Goal: Task Accomplishment & Management: Use online tool/utility

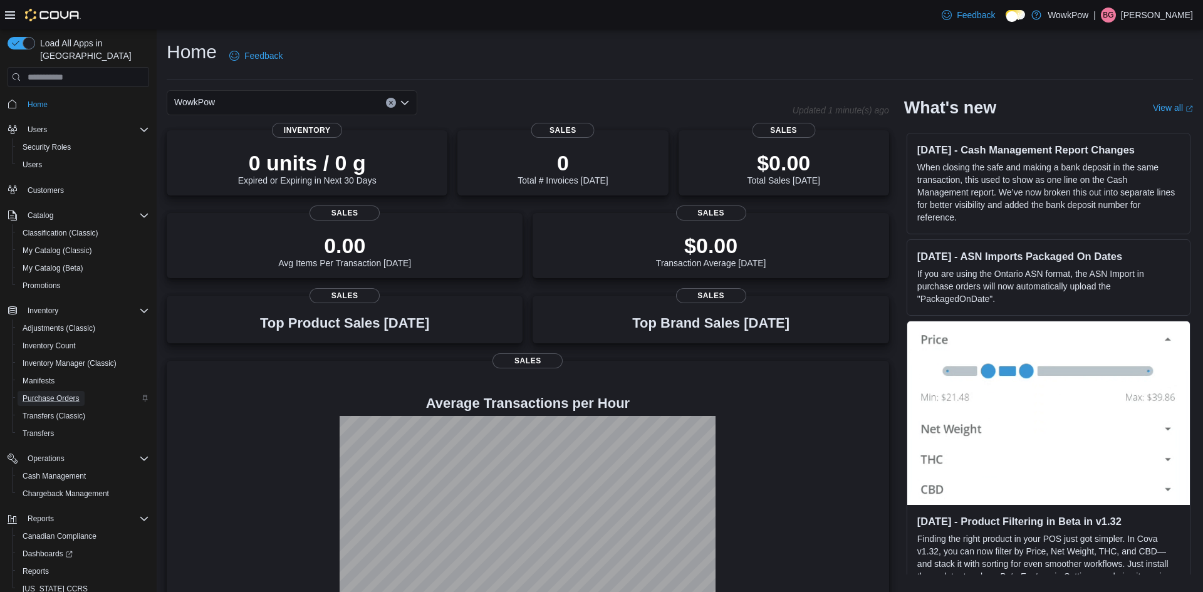
click at [28, 393] on span "Purchase Orders" at bounding box center [51, 398] width 57 height 10
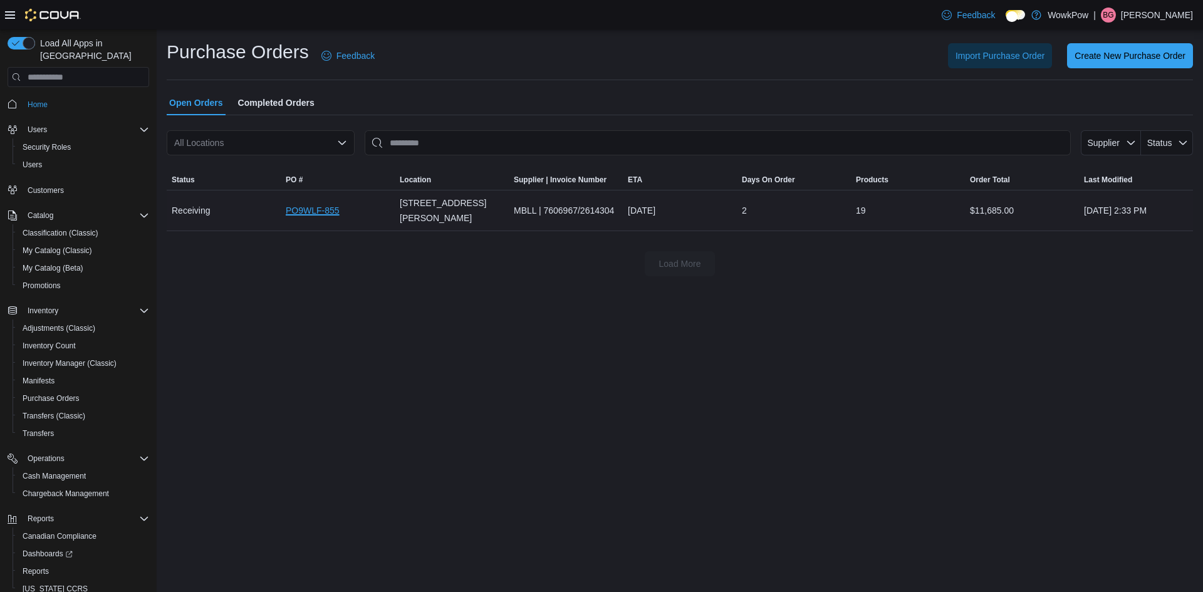
click at [310, 203] on link "PO9WLF-855" at bounding box center [313, 210] width 54 height 15
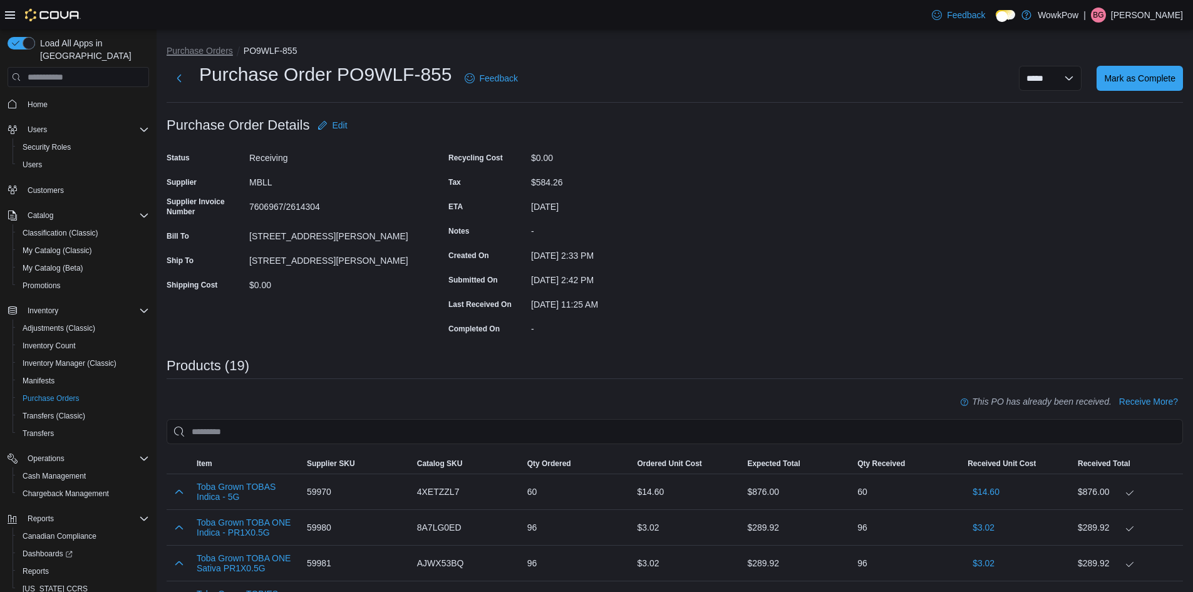
click at [195, 48] on button "Purchase Orders" at bounding box center [200, 51] width 66 height 10
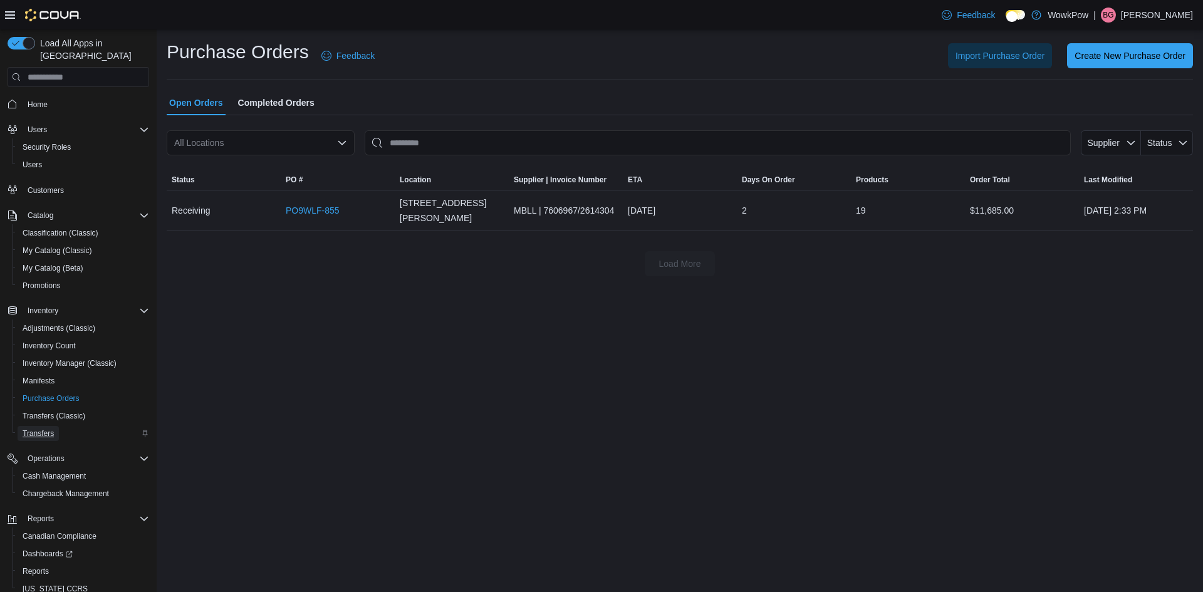
click at [31, 426] on span "Transfers" at bounding box center [38, 433] width 31 height 15
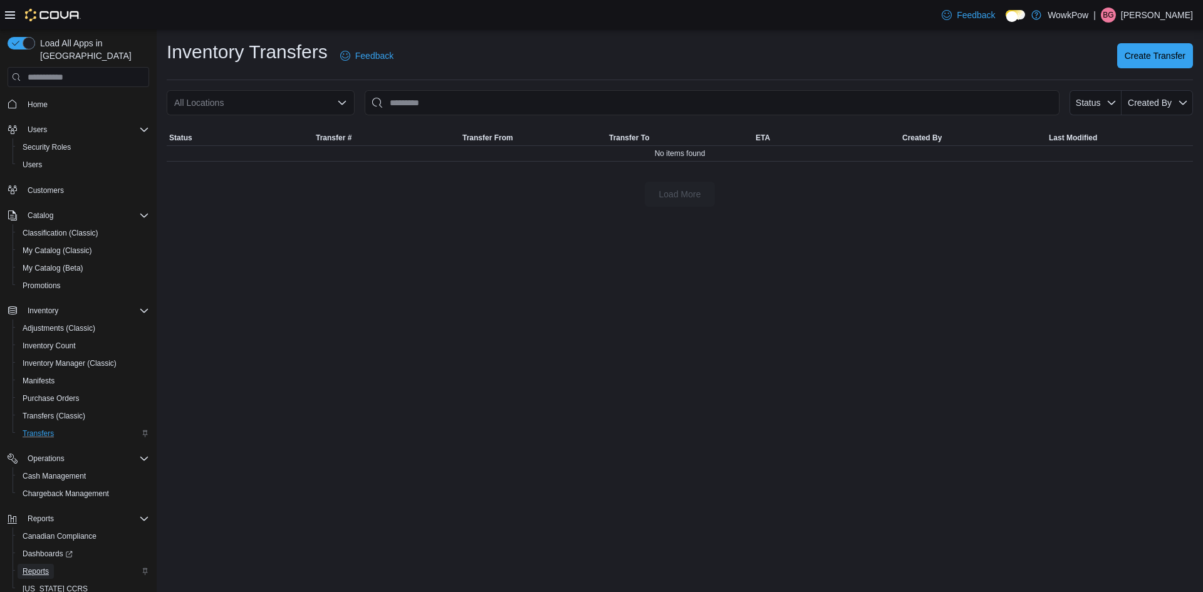
click at [19, 564] on link "Reports" at bounding box center [36, 571] width 36 height 15
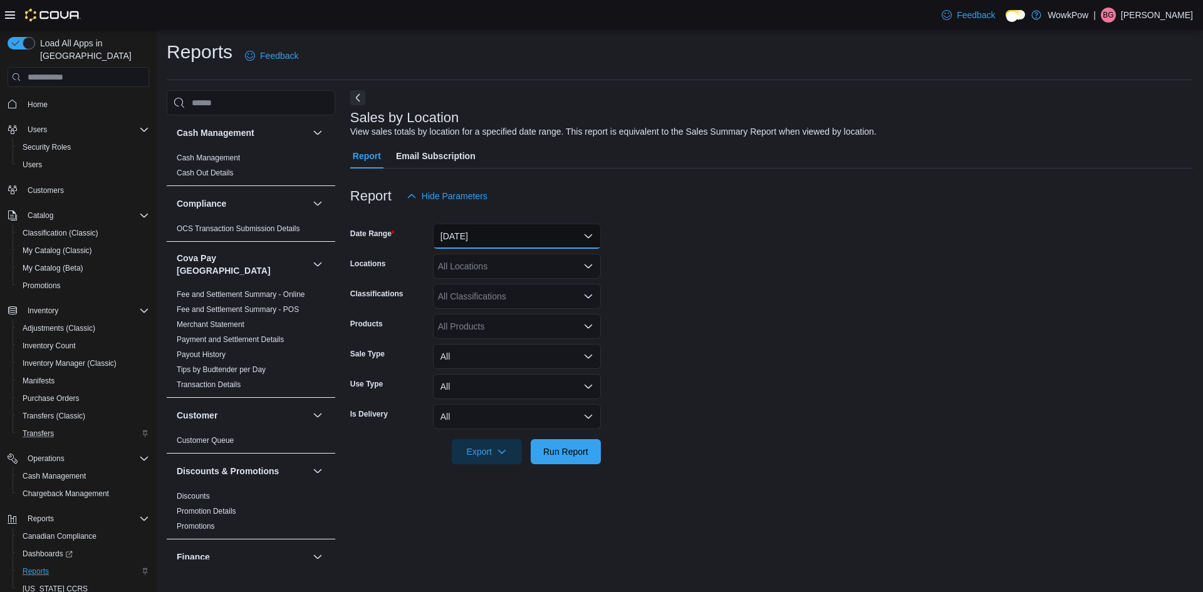
click at [474, 224] on button "[DATE]" at bounding box center [517, 236] width 168 height 25
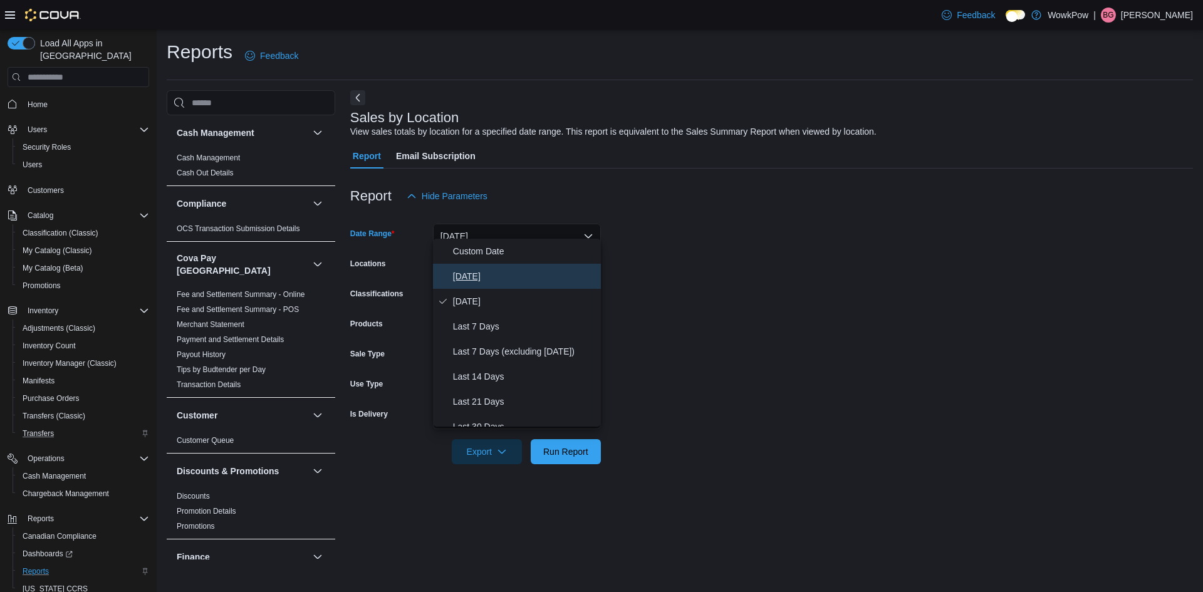
click at [468, 272] on span "[DATE]" at bounding box center [524, 276] width 143 height 15
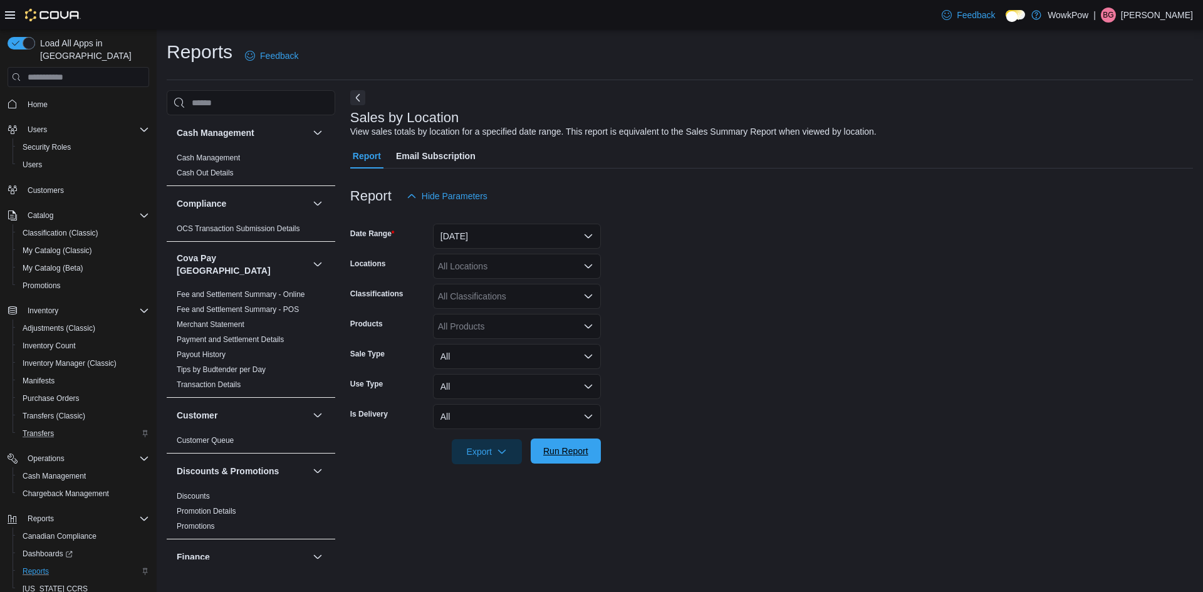
click at [549, 445] on span "Run Report" at bounding box center [565, 451] width 45 height 13
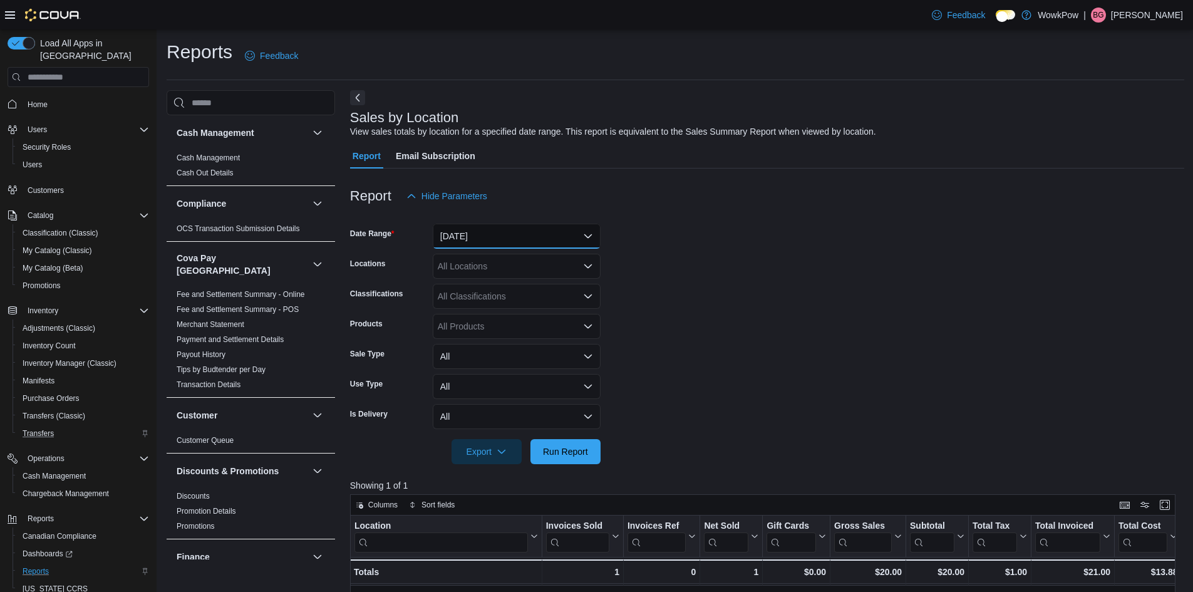
click at [505, 224] on button "[DATE]" at bounding box center [517, 236] width 168 height 25
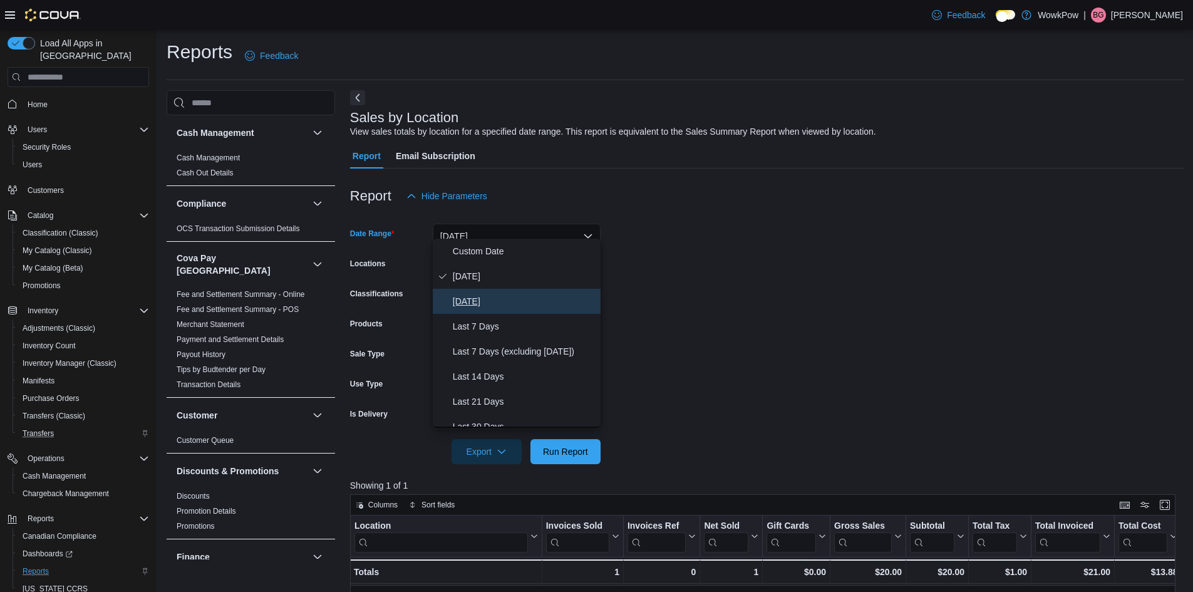
click at [467, 294] on span "[DATE]" at bounding box center [524, 301] width 143 height 15
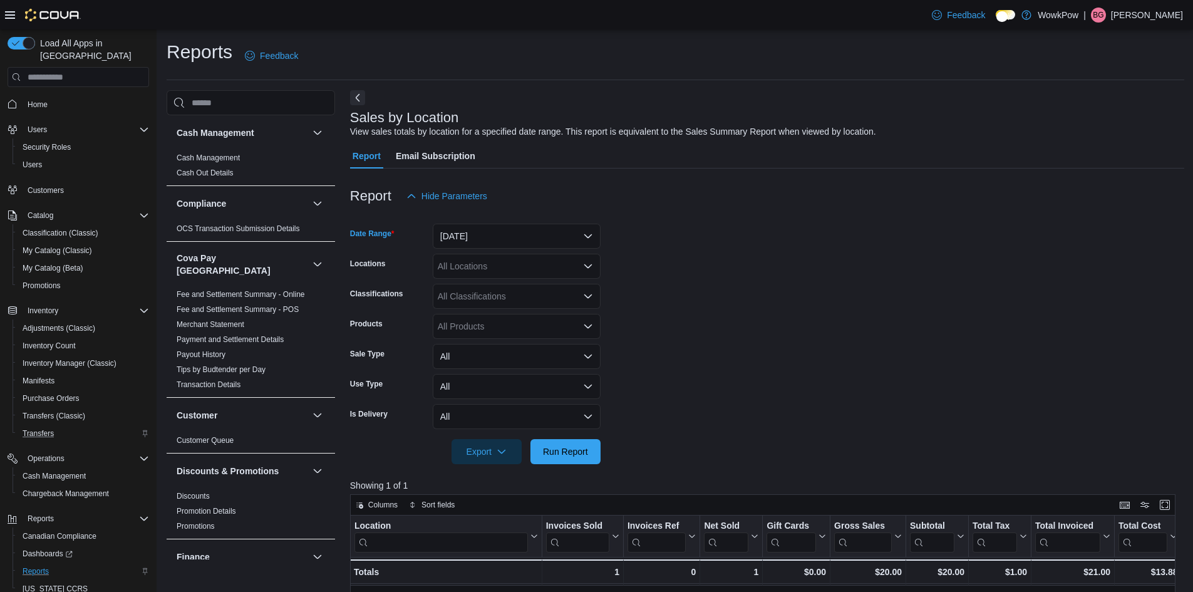
click at [571, 464] on div at bounding box center [767, 471] width 834 height 15
click at [567, 449] on span "Run Report" at bounding box center [565, 450] width 55 height 25
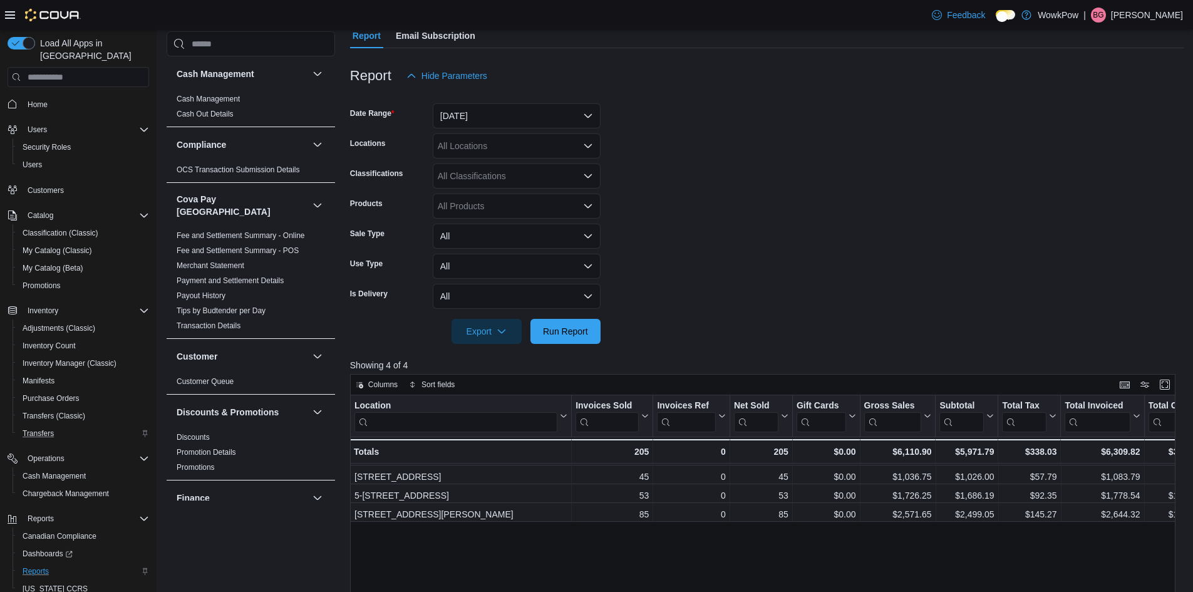
scroll to position [125, 0]
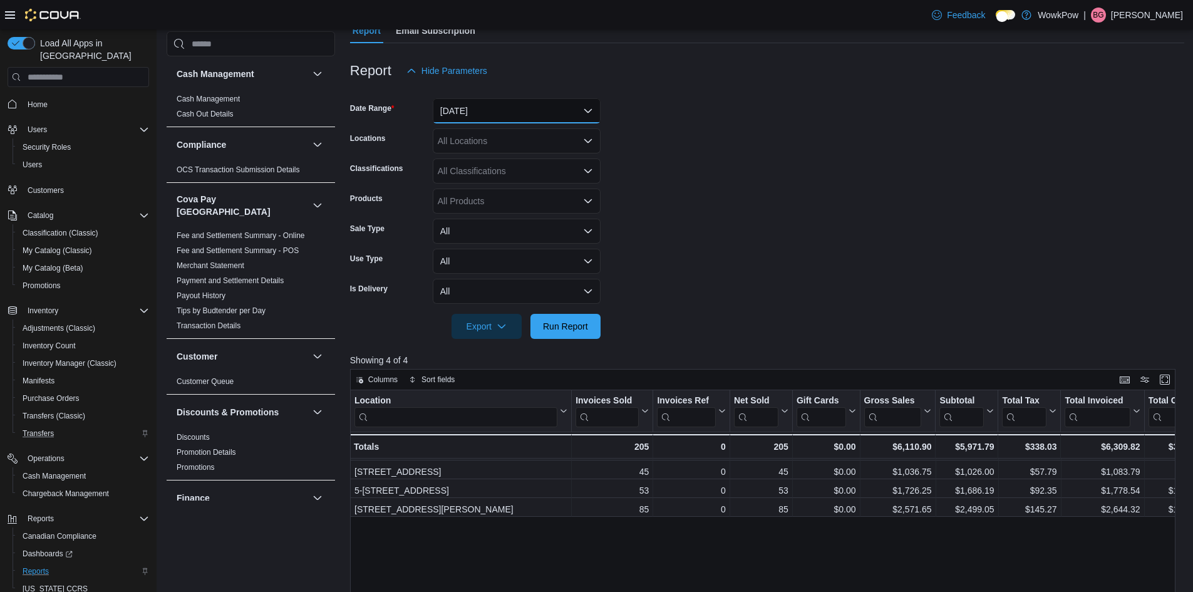
click at [494, 113] on button "[DATE]" at bounding box center [517, 110] width 168 height 25
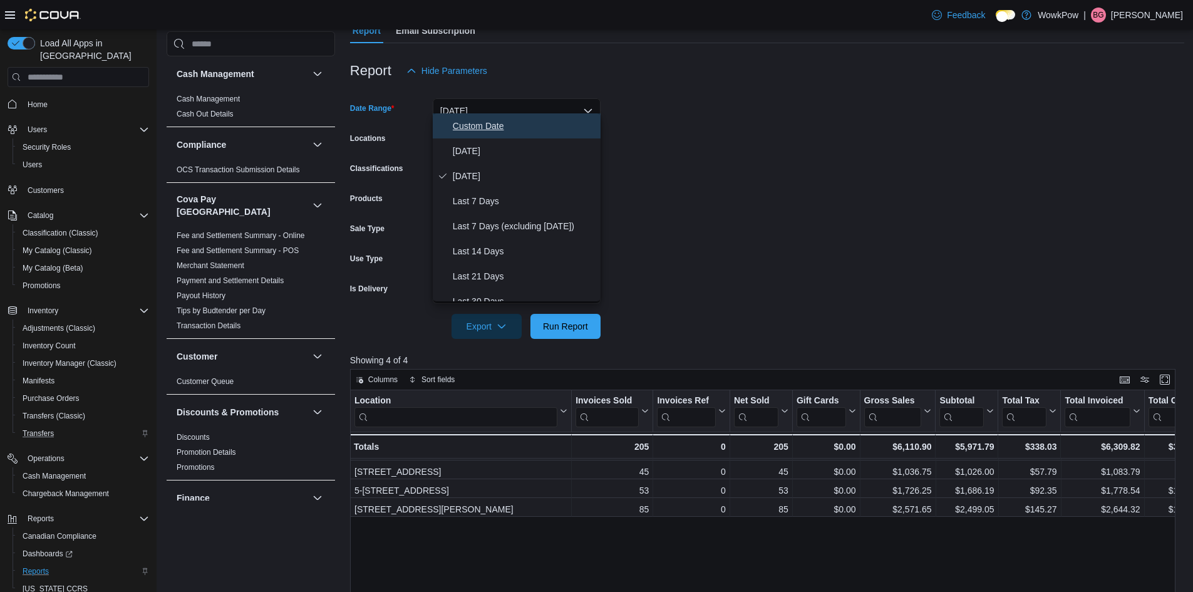
click at [489, 133] on button "Custom Date" at bounding box center [517, 125] width 168 height 25
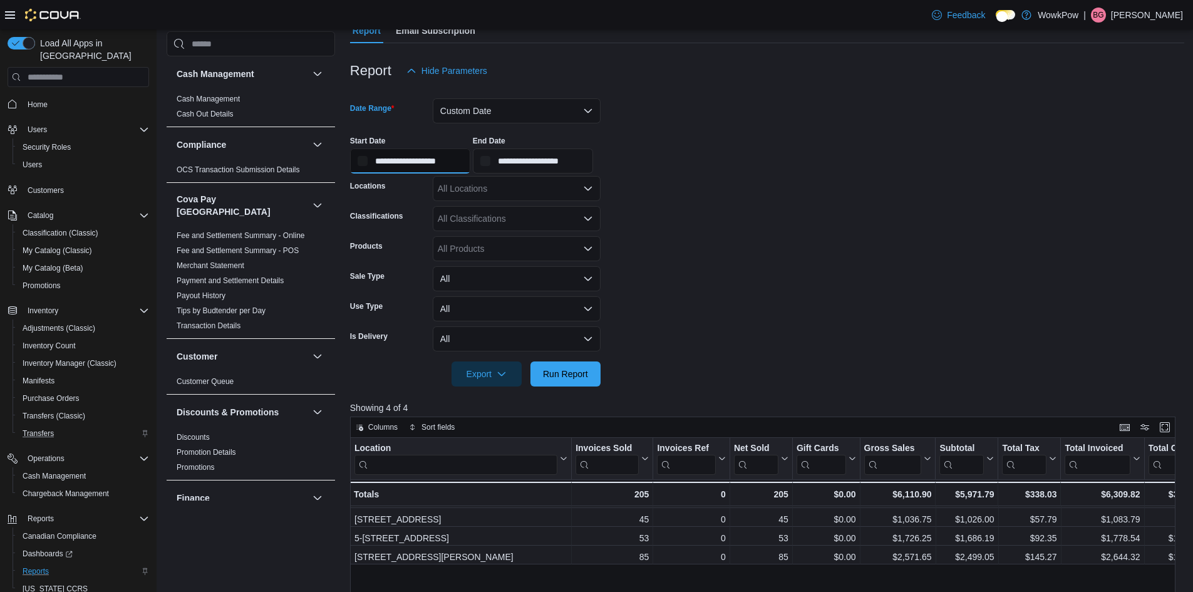
click at [437, 155] on input "**********" at bounding box center [410, 160] width 120 height 25
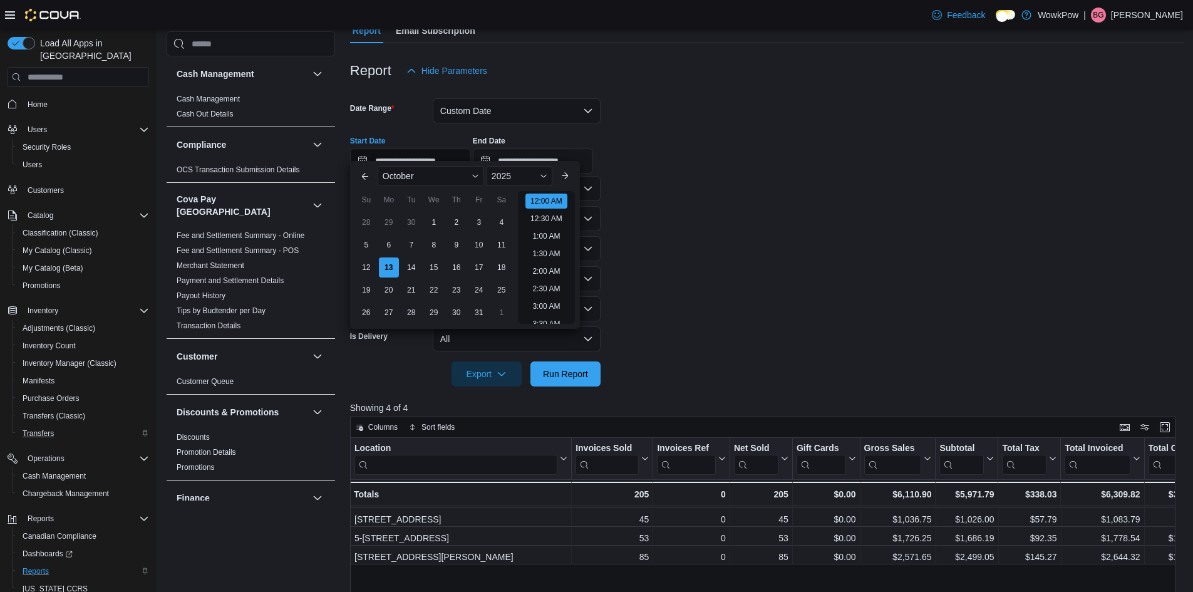
scroll to position [39, 0]
click at [494, 250] on div "11" at bounding box center [501, 245] width 22 height 22
type input "**********"
click at [544, 148] on input "**********" at bounding box center [533, 160] width 120 height 25
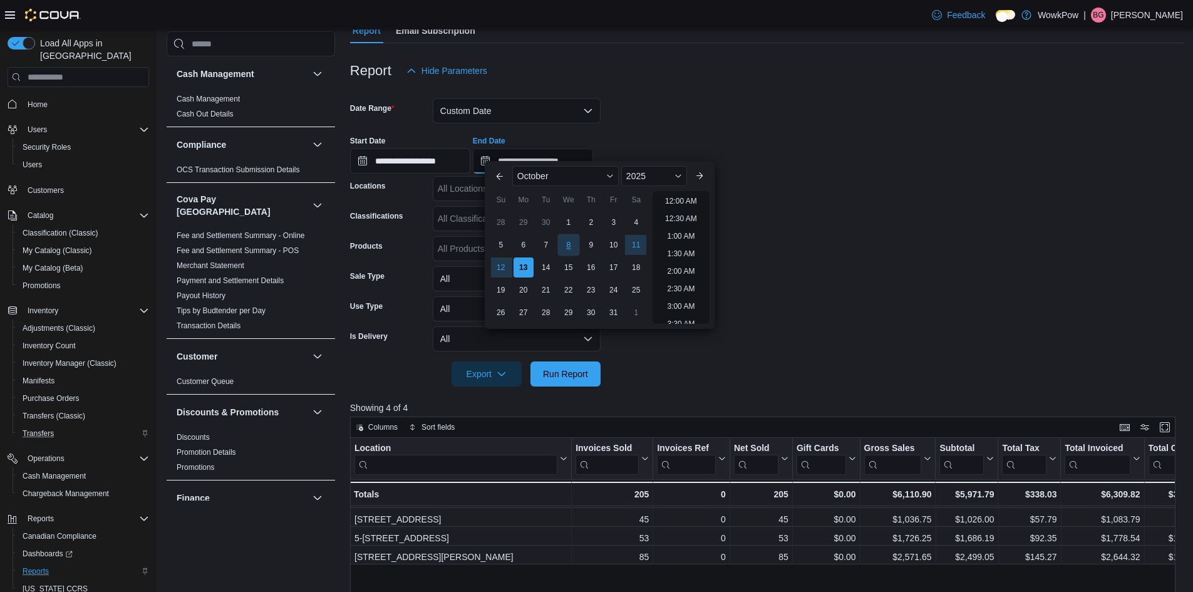
scroll to position [712, 0]
click at [628, 240] on div "11" at bounding box center [636, 245] width 22 height 22
type input "**********"
click at [811, 239] on form "**********" at bounding box center [767, 234] width 834 height 303
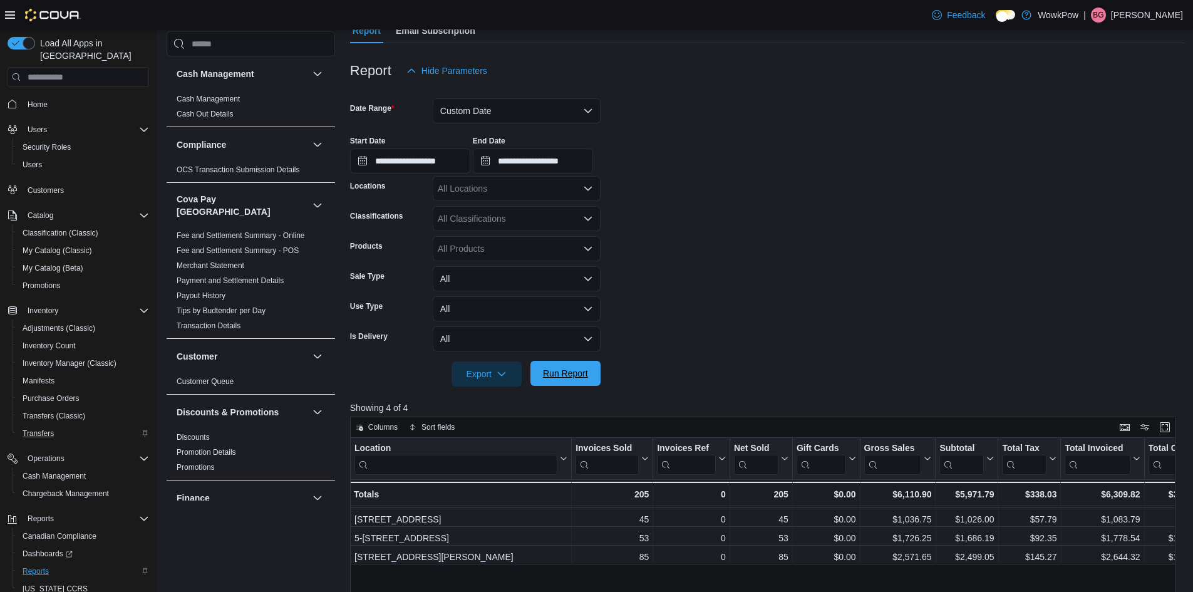
click at [555, 367] on span "Run Report" at bounding box center [565, 373] width 45 height 13
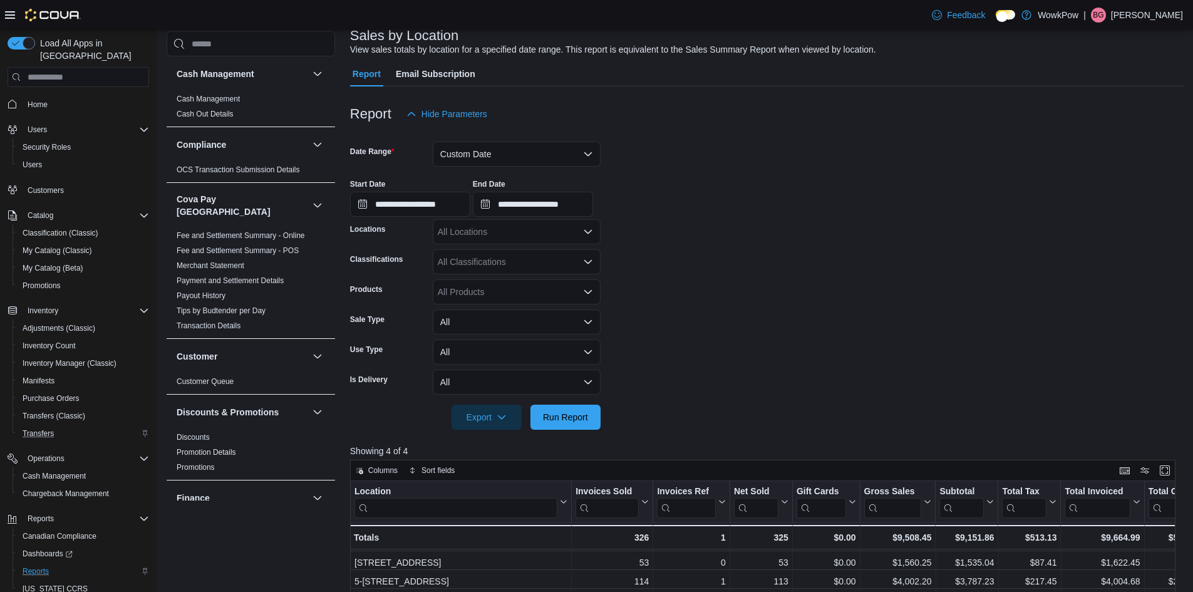
scroll to position [81, 0]
click at [496, 142] on button "Custom Date" at bounding box center [517, 154] width 168 height 25
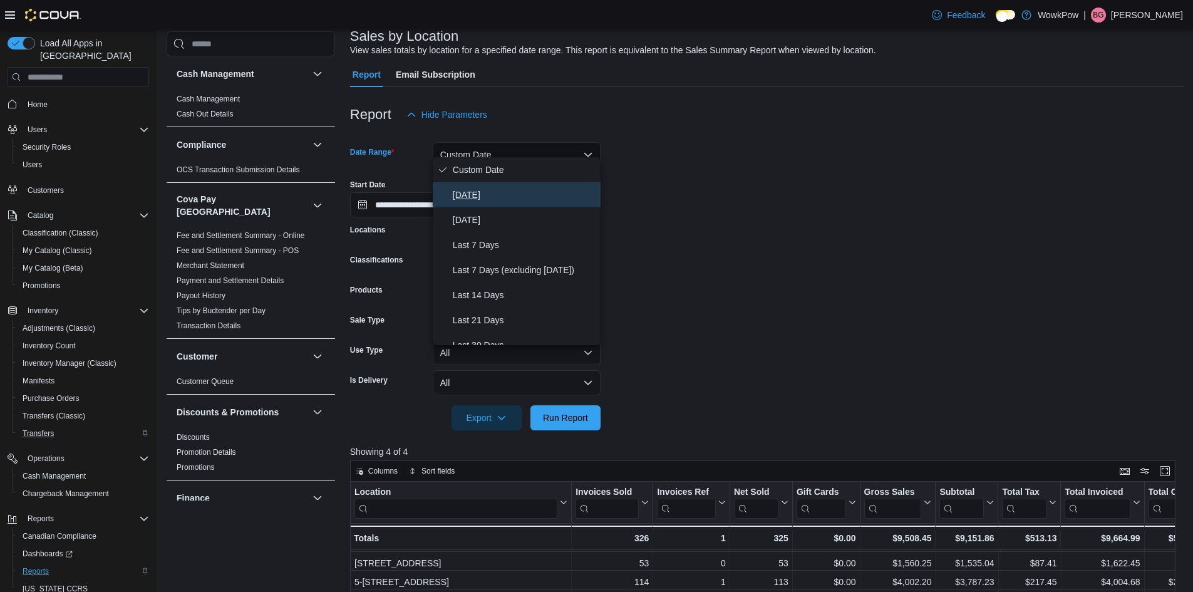
click at [462, 195] on span "[DATE]" at bounding box center [524, 194] width 143 height 15
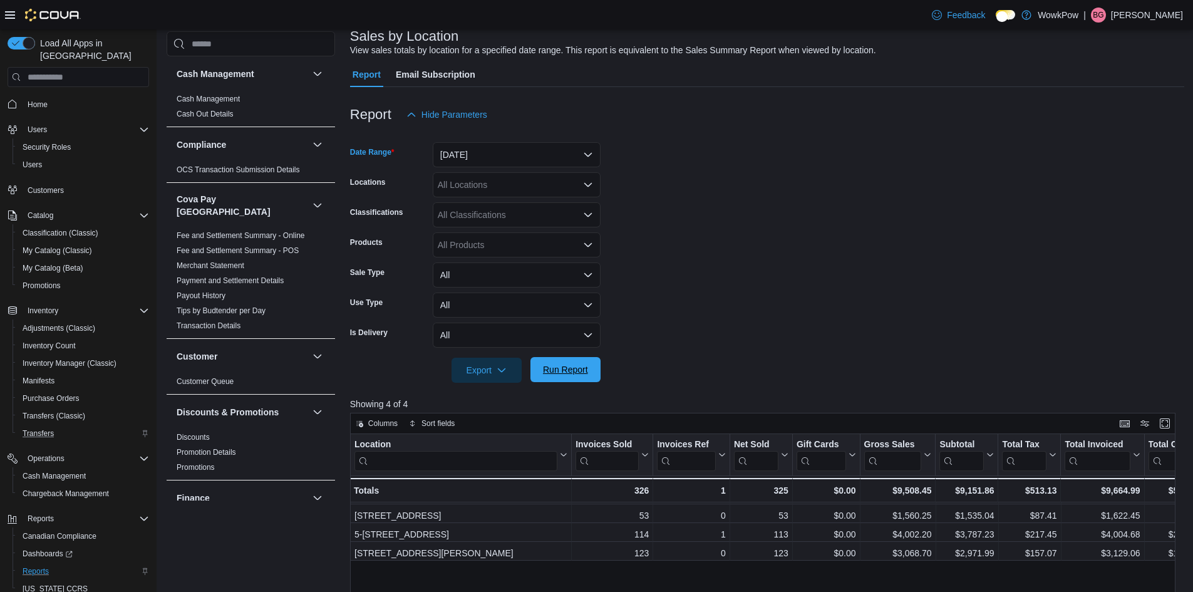
click at [561, 363] on span "Run Report" at bounding box center [565, 369] width 45 height 13
